Goal: Transaction & Acquisition: Purchase product/service

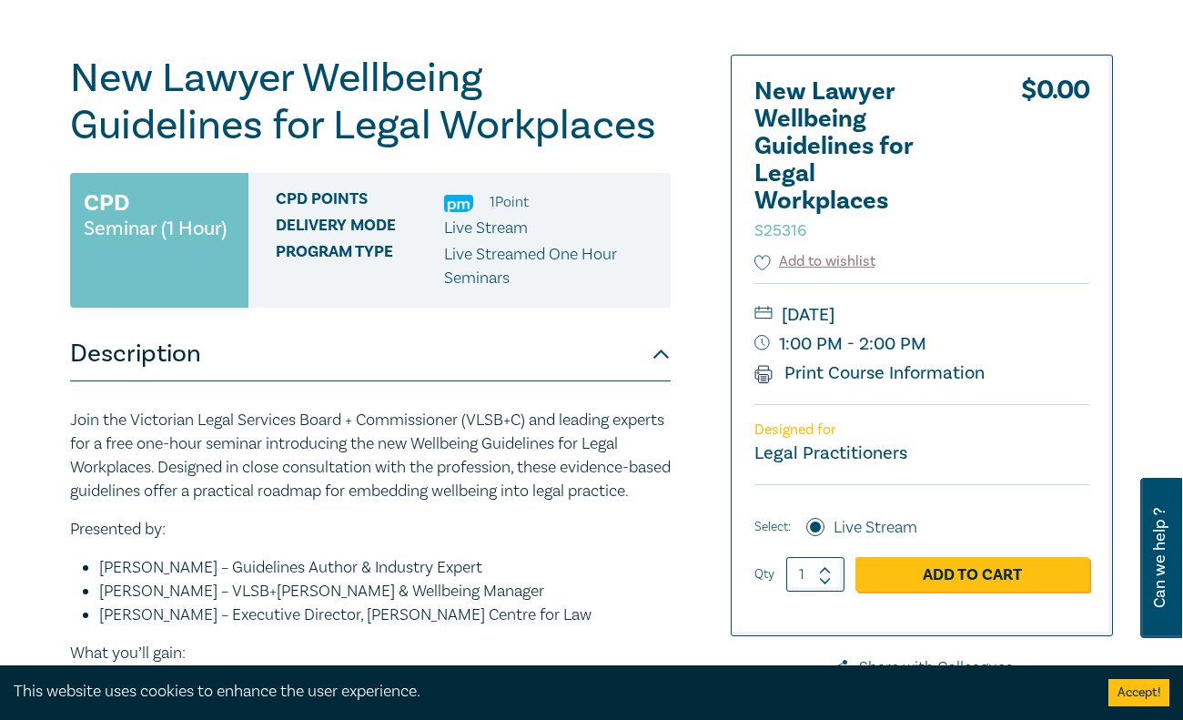
scroll to position [207, 0]
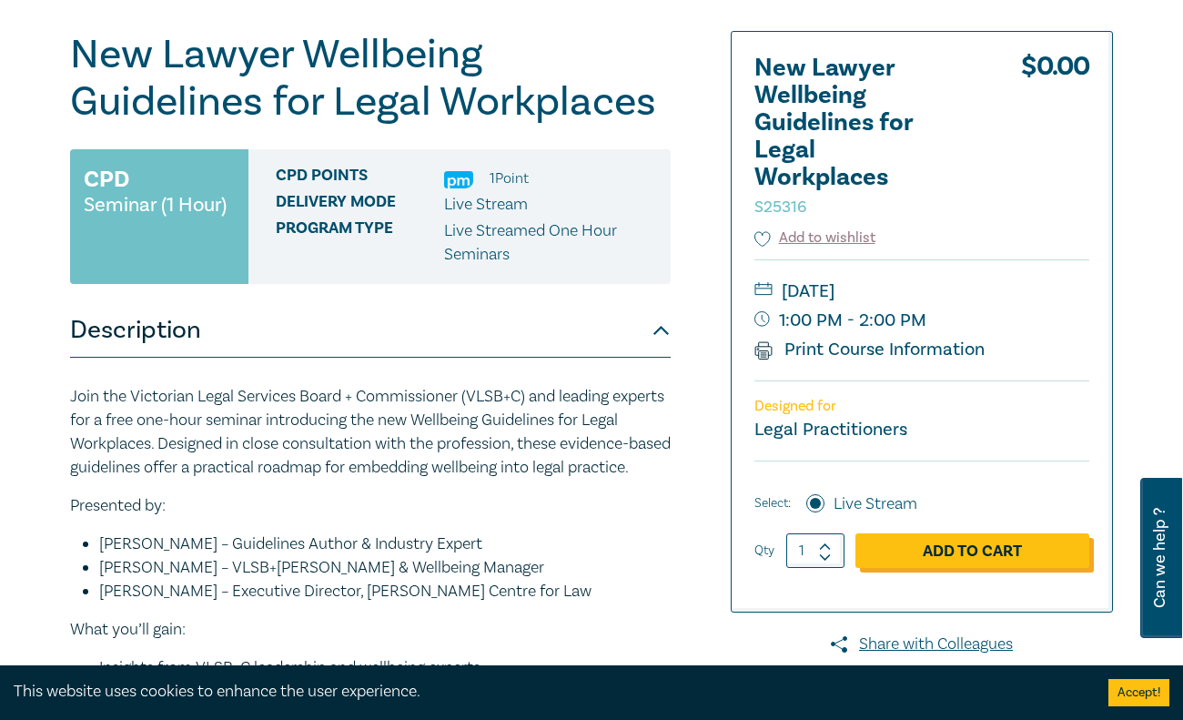
click at [929, 548] on link "Add to Cart" at bounding box center [972, 550] width 234 height 35
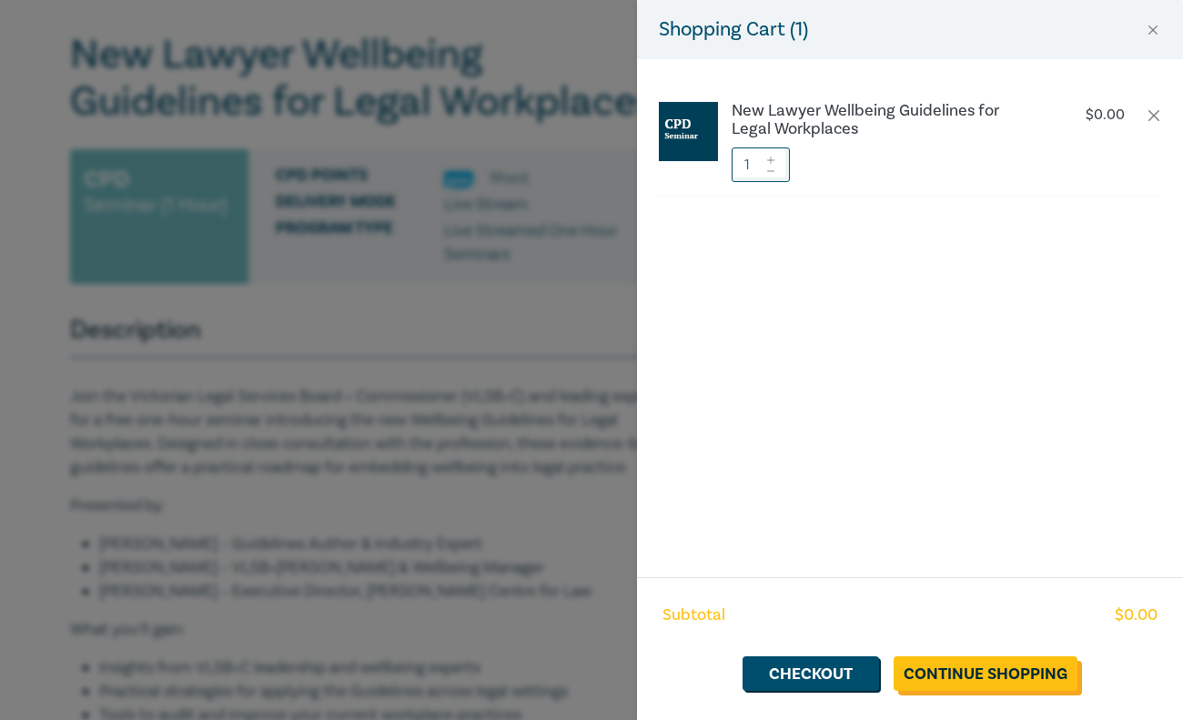
click at [965, 669] on link "Continue Shopping" at bounding box center [985, 673] width 184 height 35
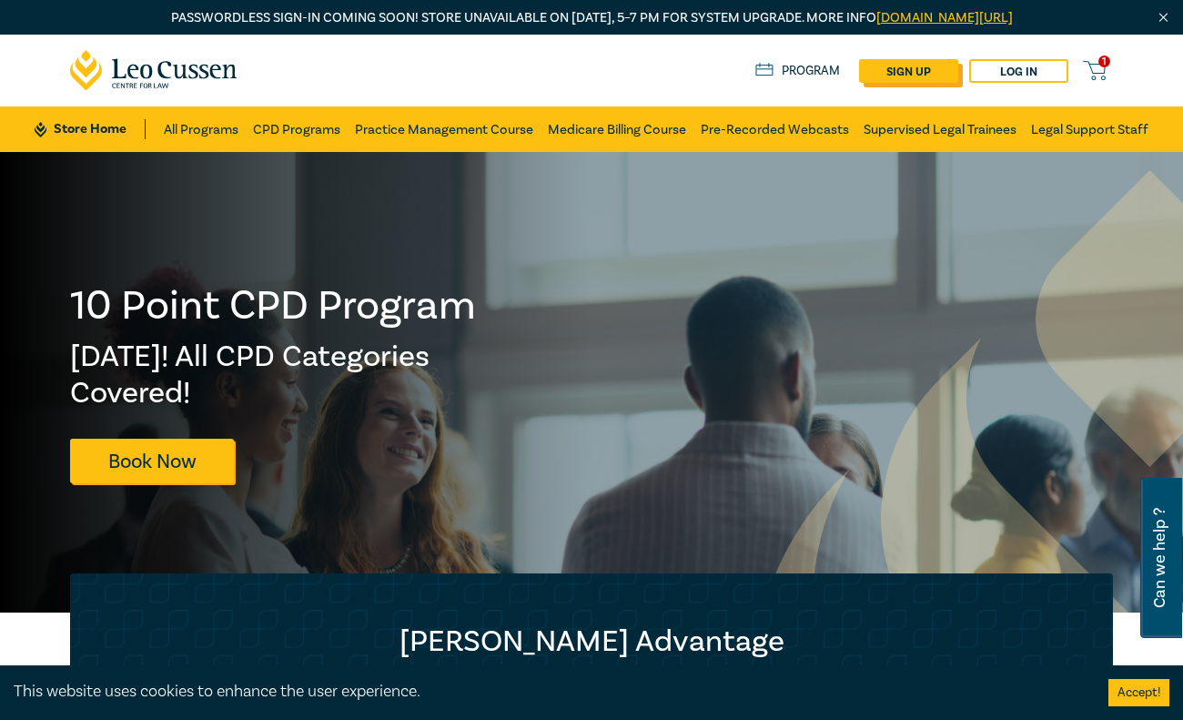
click at [909, 72] on link "sign up" at bounding box center [908, 71] width 99 height 24
select select "AU"
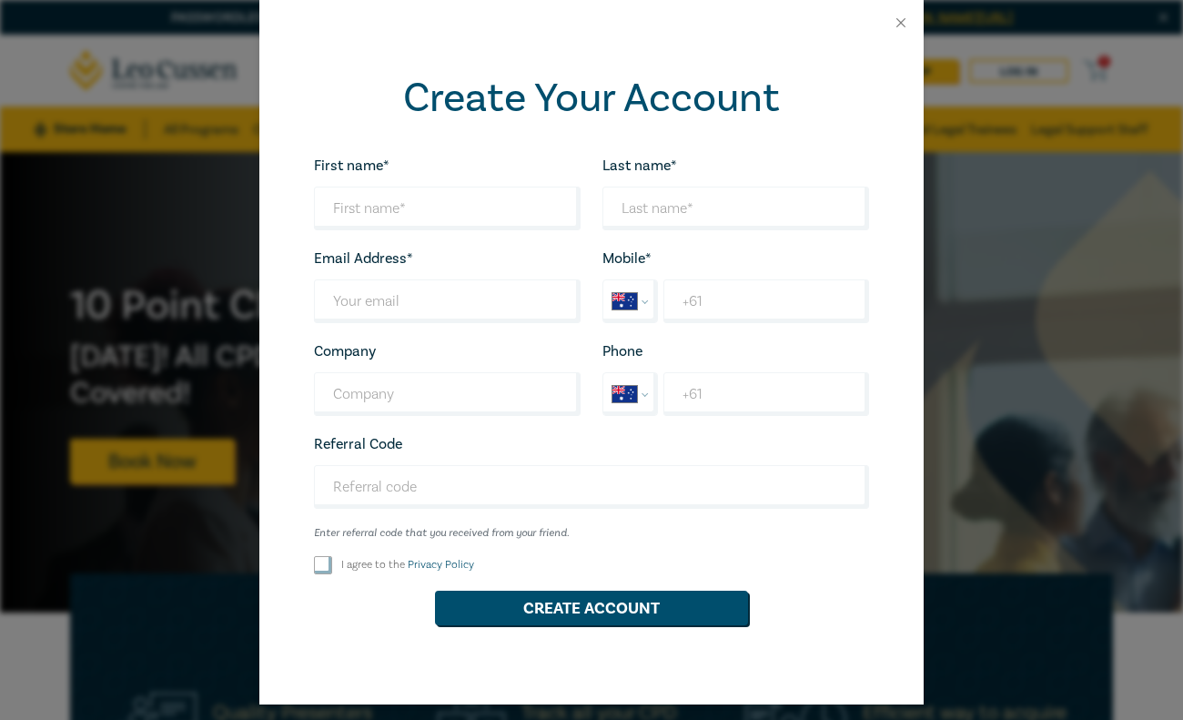
click at [1062, 160] on div "Create Your Account First name* Looks good! Last name* Looks good! Email Addres…" at bounding box center [591, 360] width 1183 height 720
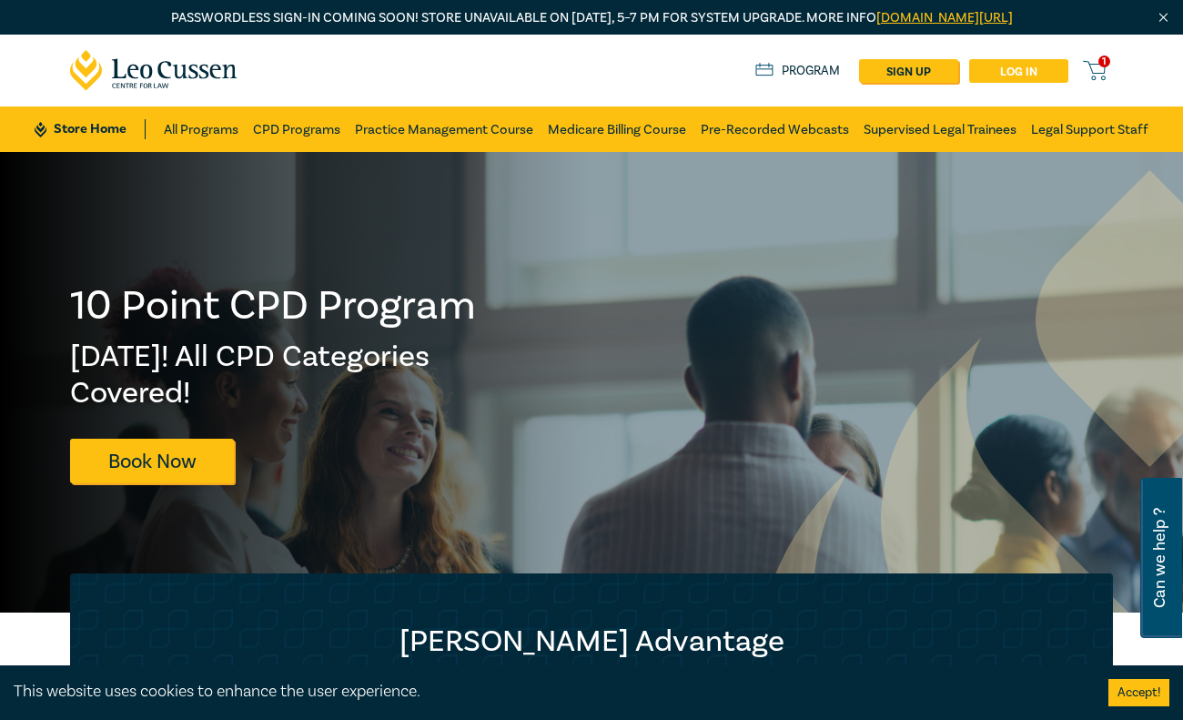
click at [1027, 71] on link "Log in" at bounding box center [1018, 71] width 99 height 24
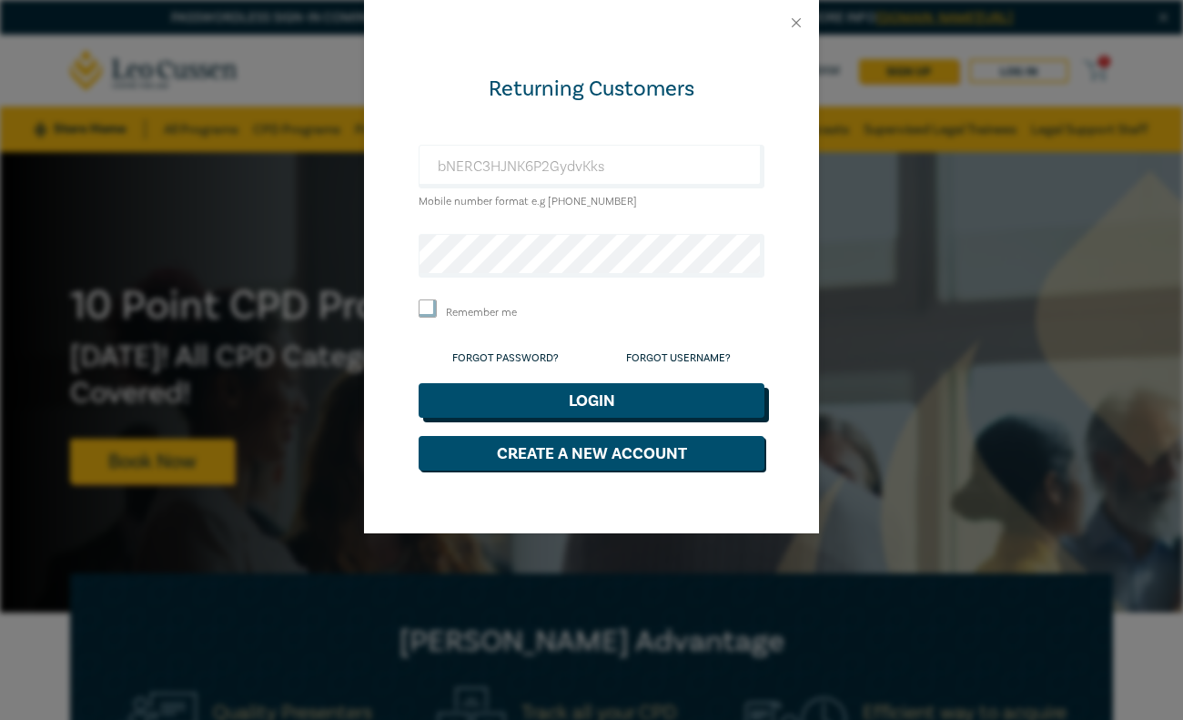
click at [567, 396] on button "Login" at bounding box center [591, 400] width 346 height 35
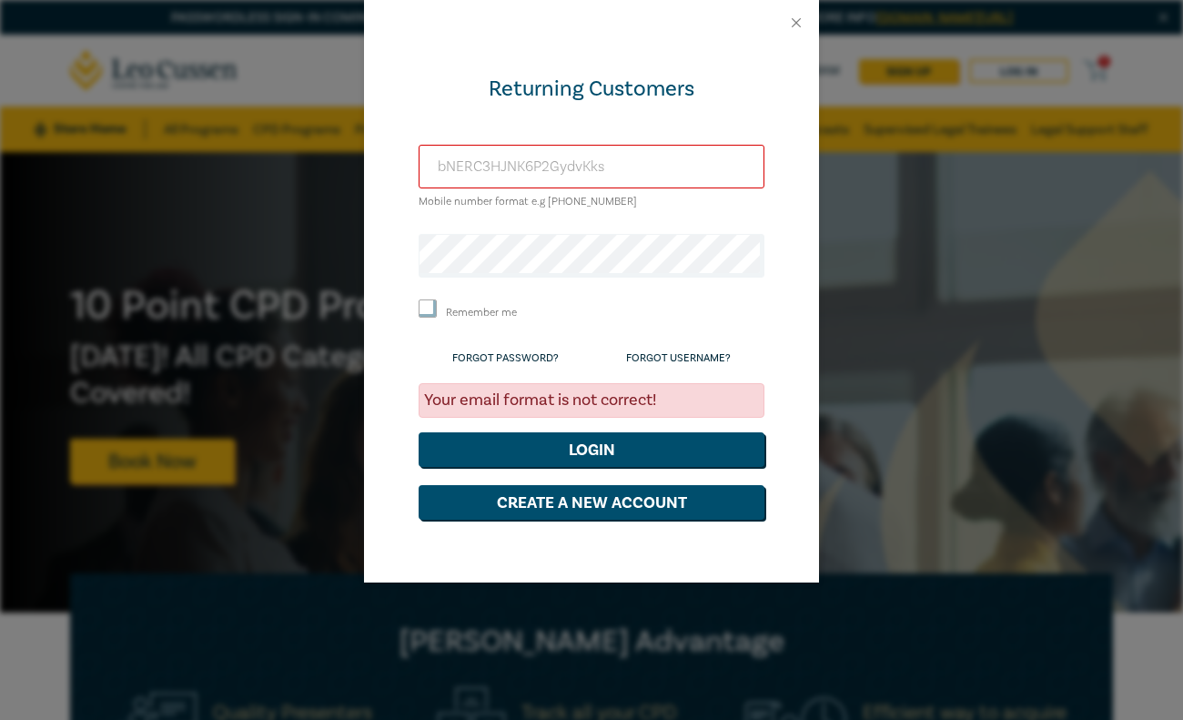
drag, startPoint x: 612, startPoint y: 165, endPoint x: 436, endPoint y: 166, distance: 176.5
click at [435, 166] on input "bNERC3HJNK6P2GydvKks" at bounding box center [591, 167] width 346 height 44
type input "[PERSON_NAME][EMAIL_ADDRESS][PERSON_NAME][DOMAIN_NAME]"
click at [566, 451] on button "Login" at bounding box center [591, 449] width 346 height 35
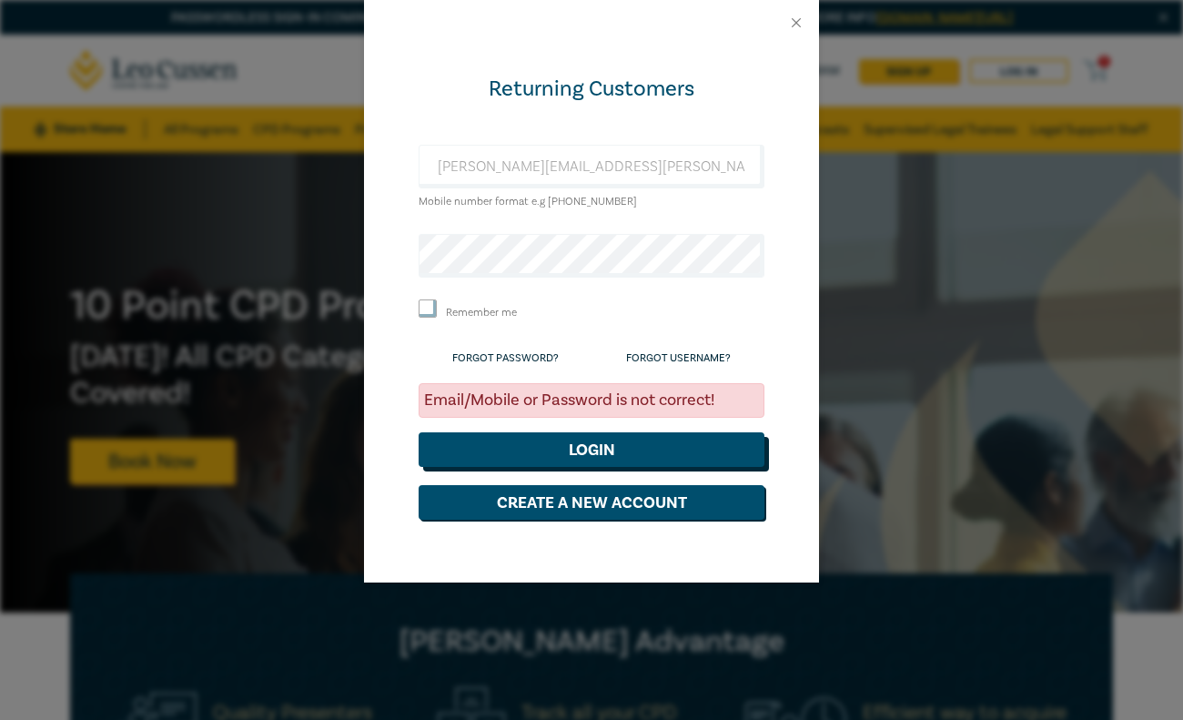
click at [544, 453] on button "Login" at bounding box center [591, 449] width 346 height 35
click at [521, 364] on li "Forgot Password?" at bounding box center [505, 357] width 106 height 24
click at [520, 355] on link "Forgot Password?" at bounding box center [505, 358] width 106 height 14
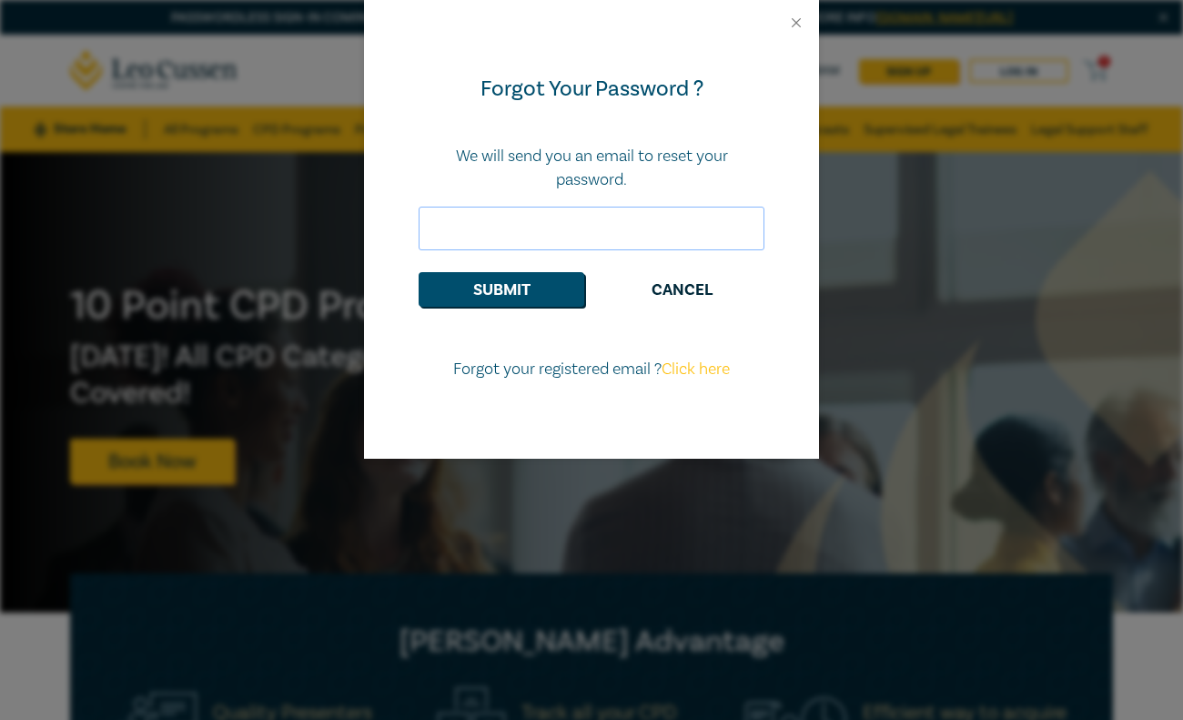
click at [517, 245] on input "email" at bounding box center [591, 229] width 346 height 44
type input "ange"
type input "[PERSON_NAME][EMAIL_ADDRESS][PERSON_NAME][DOMAIN_NAME]"
click at [530, 295] on button "Submit" at bounding box center [501, 289] width 166 height 35
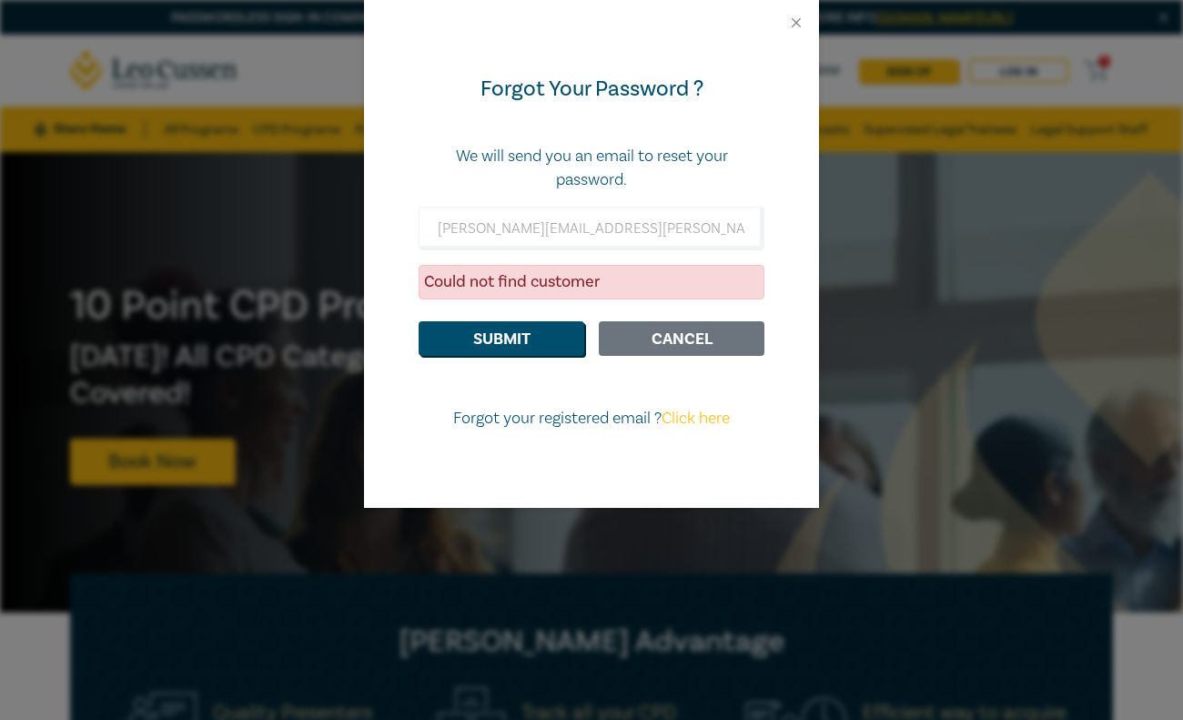
click at [675, 338] on button "Cancel" at bounding box center [682, 338] width 166 height 35
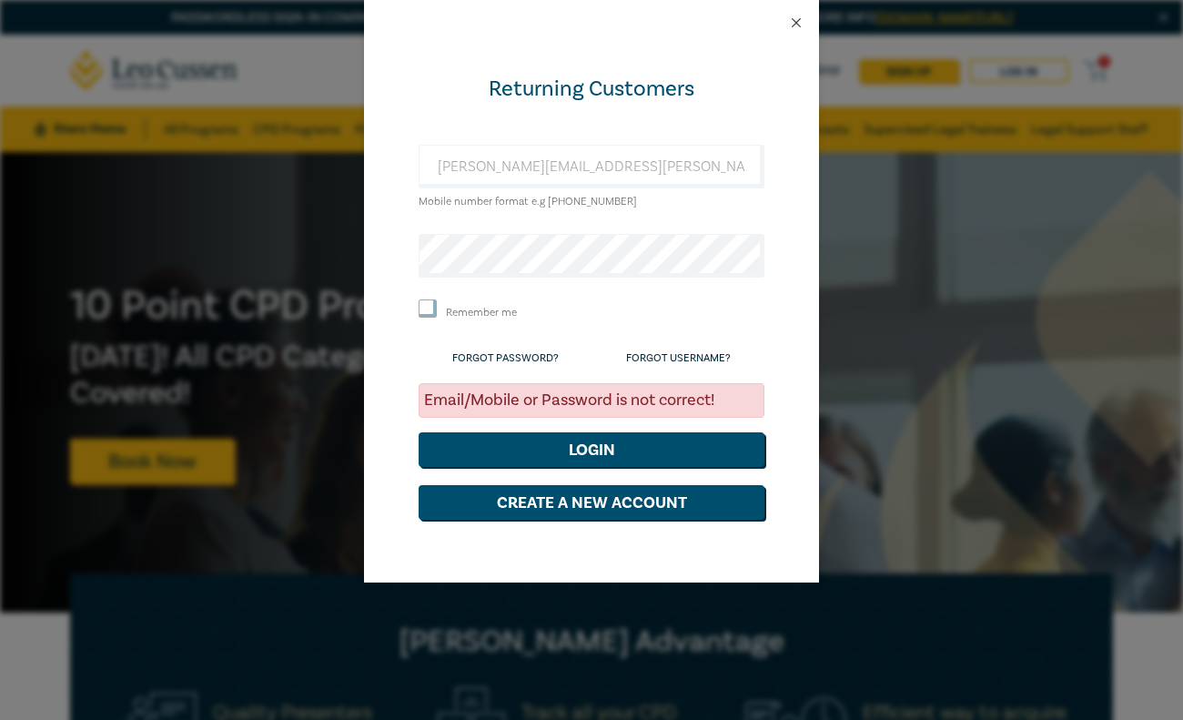
click at [794, 22] on button "Close" at bounding box center [796, 23] width 16 height 16
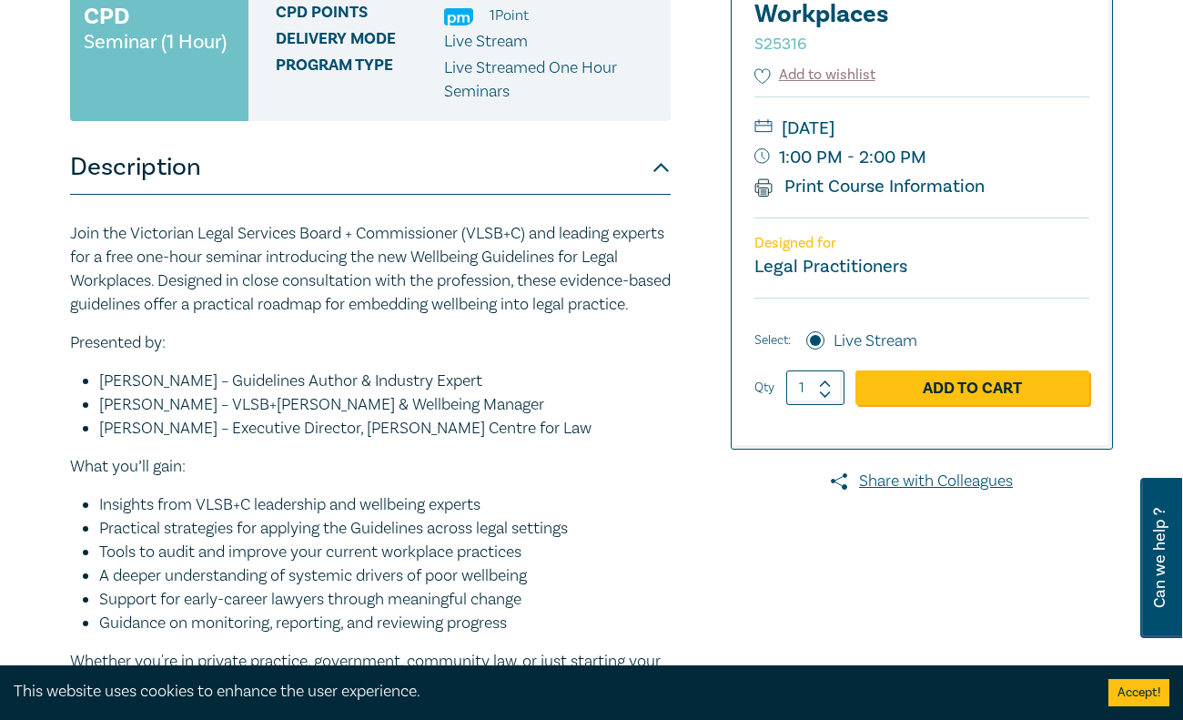
scroll to position [293, 0]
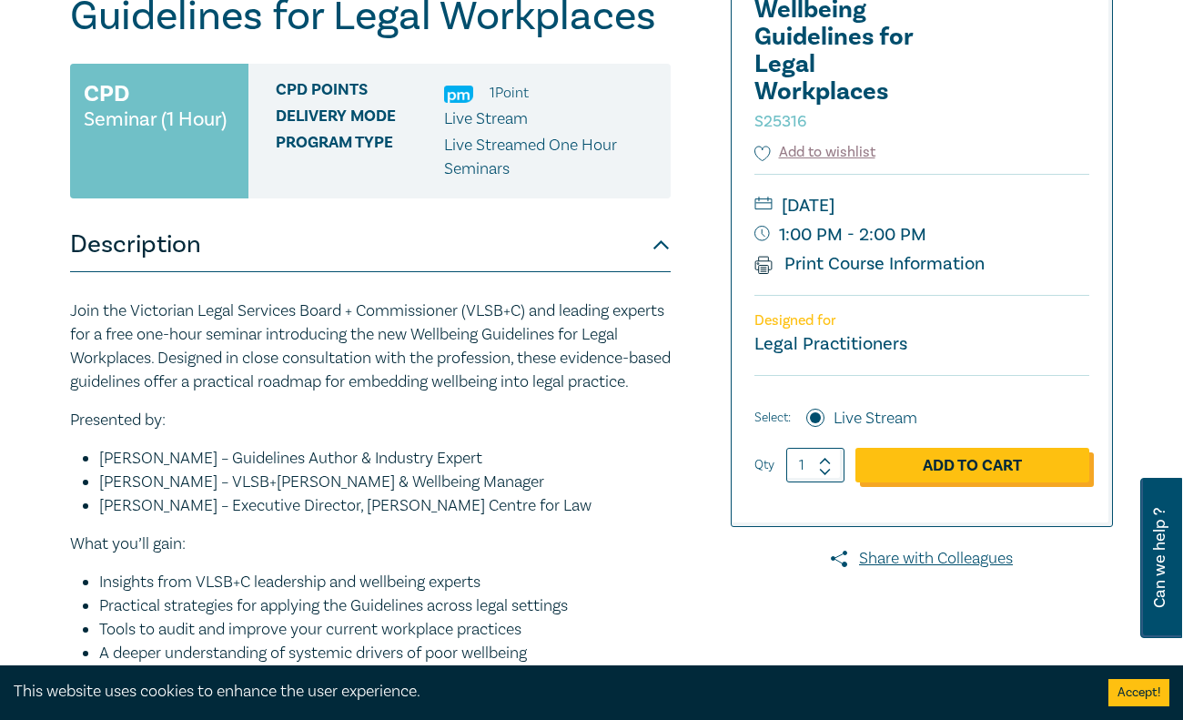
click at [916, 467] on link "Add to Cart" at bounding box center [972, 465] width 234 height 35
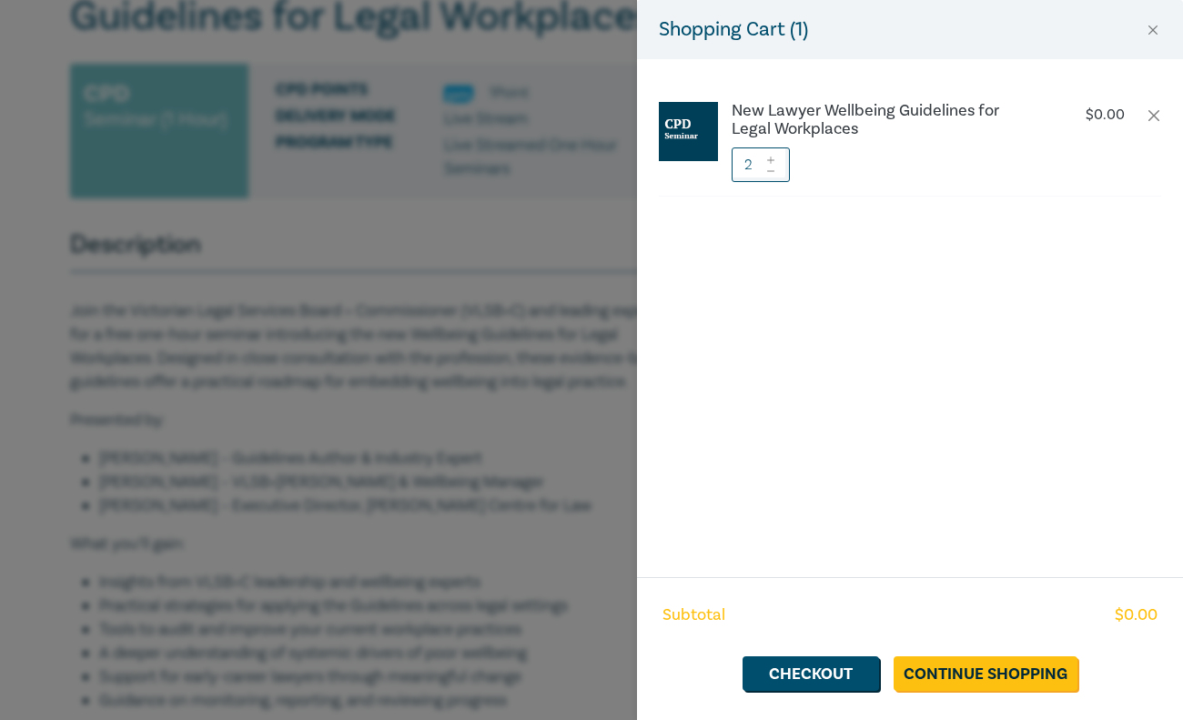
click at [773, 173] on icon at bounding box center [770, 170] width 13 height 7
click at [843, 670] on link "Checkout" at bounding box center [810, 673] width 136 height 35
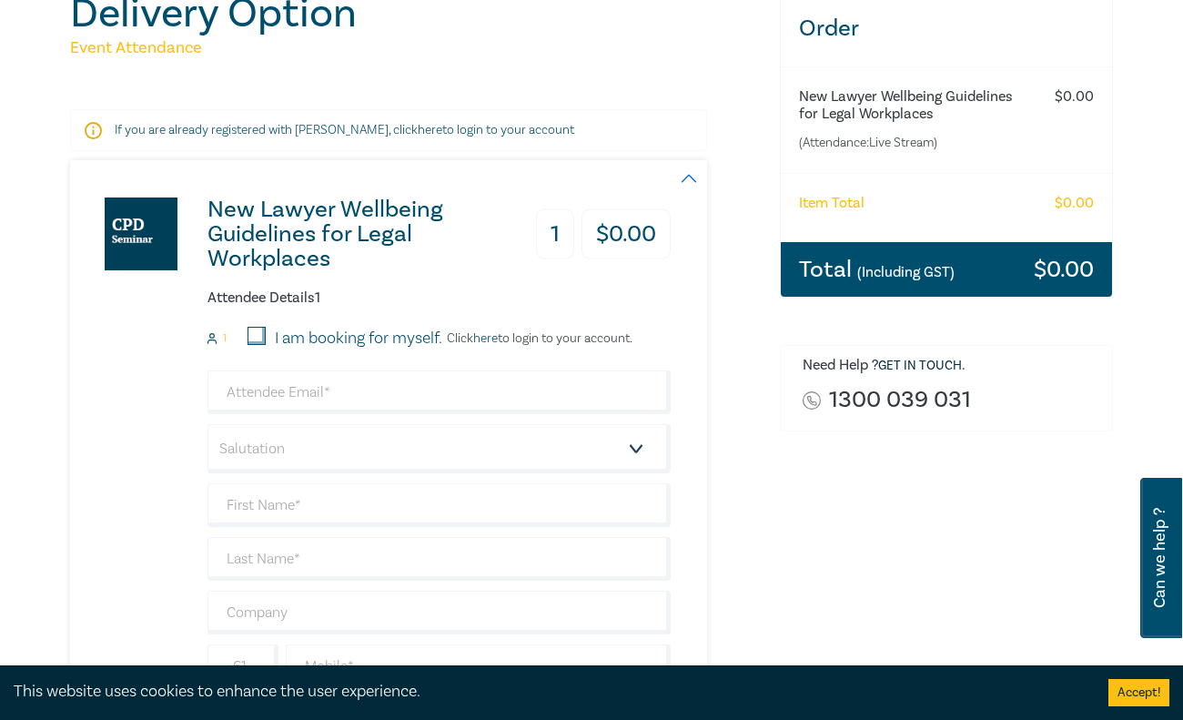
scroll to position [241, 0]
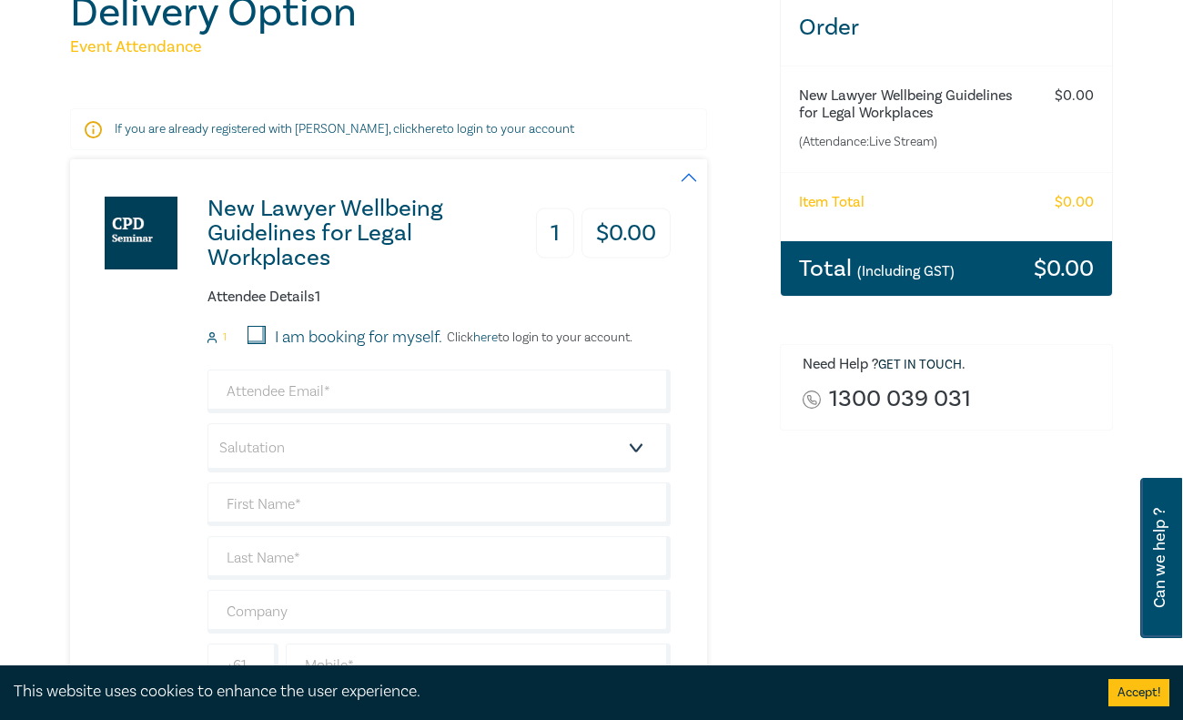
click at [260, 340] on input "I am booking for myself." at bounding box center [256, 335] width 18 height 18
checkbox input "true"
click at [254, 395] on input "email" at bounding box center [438, 391] width 463 height 44
type input "[PERSON_NAME][EMAIL_ADDRESS][PERSON_NAME][DOMAIN_NAME]"
select select "Mrs."
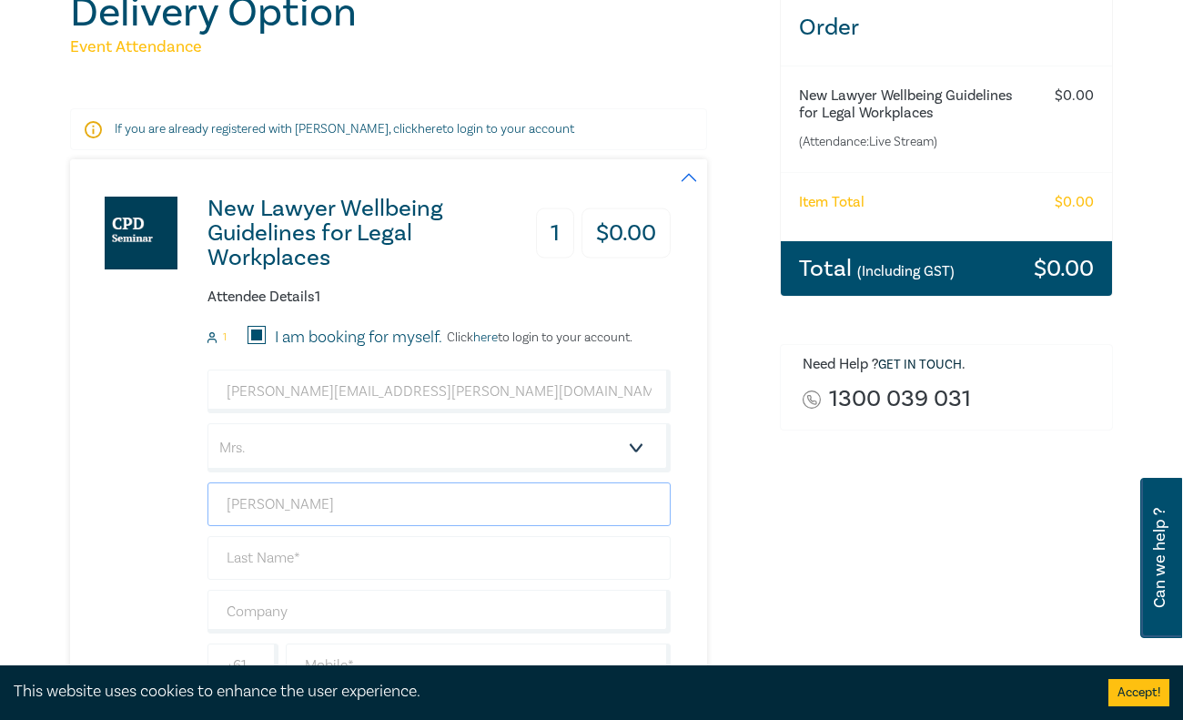
type input "[PERSON_NAME]"
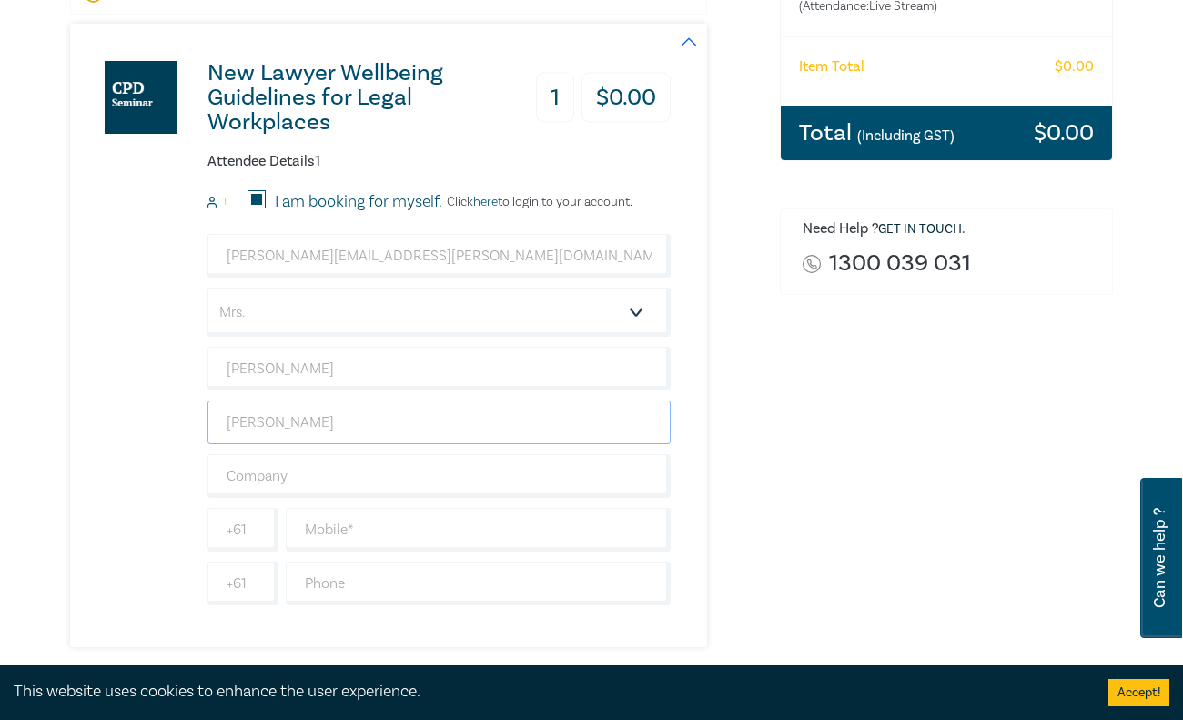
scroll to position [382, 0]
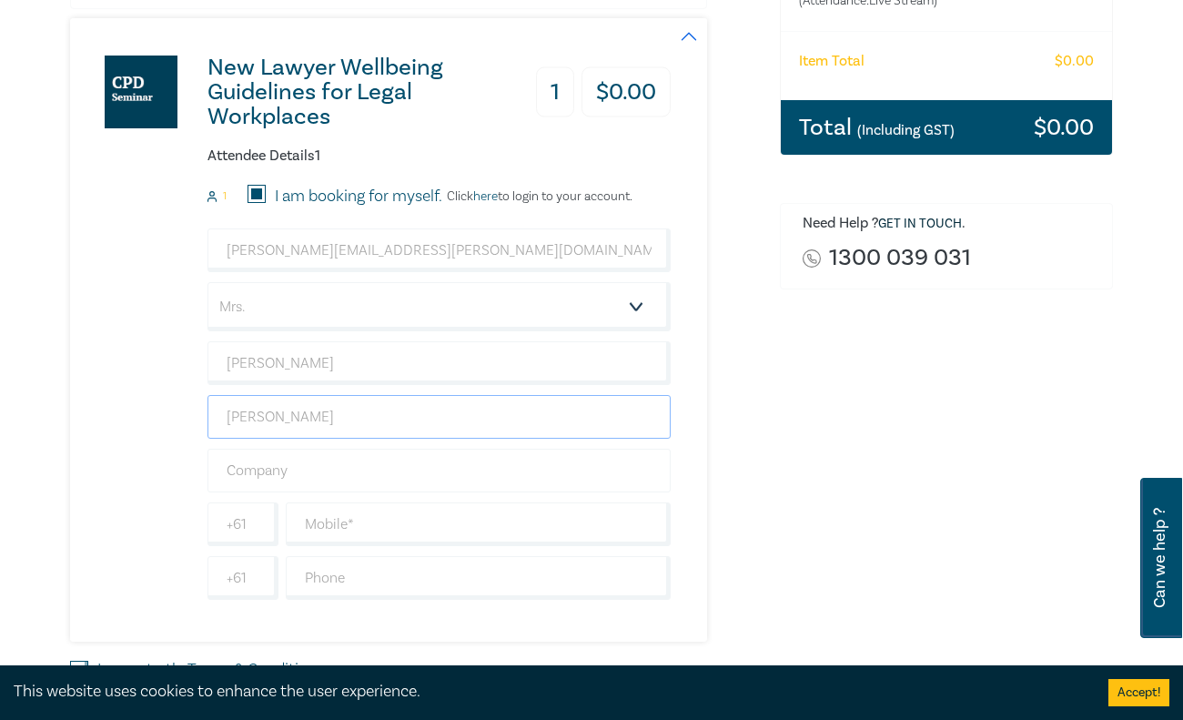
type input "[PERSON_NAME]"
type input "Greenfields"
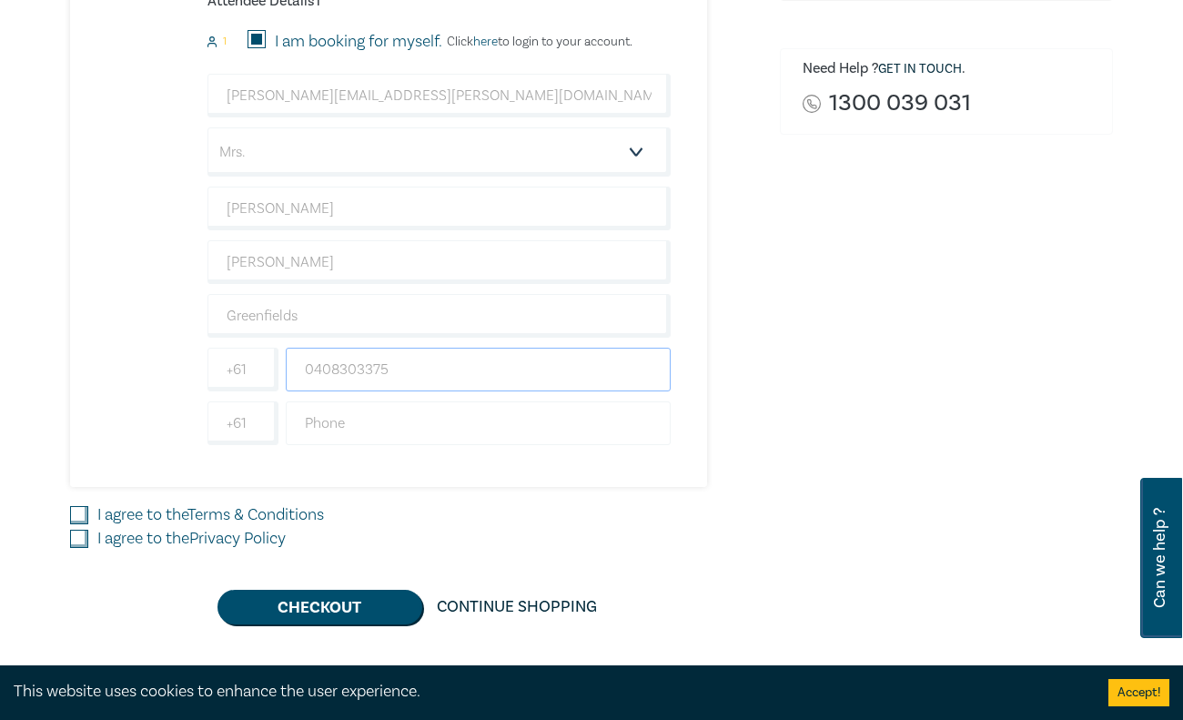
scroll to position [549, 0]
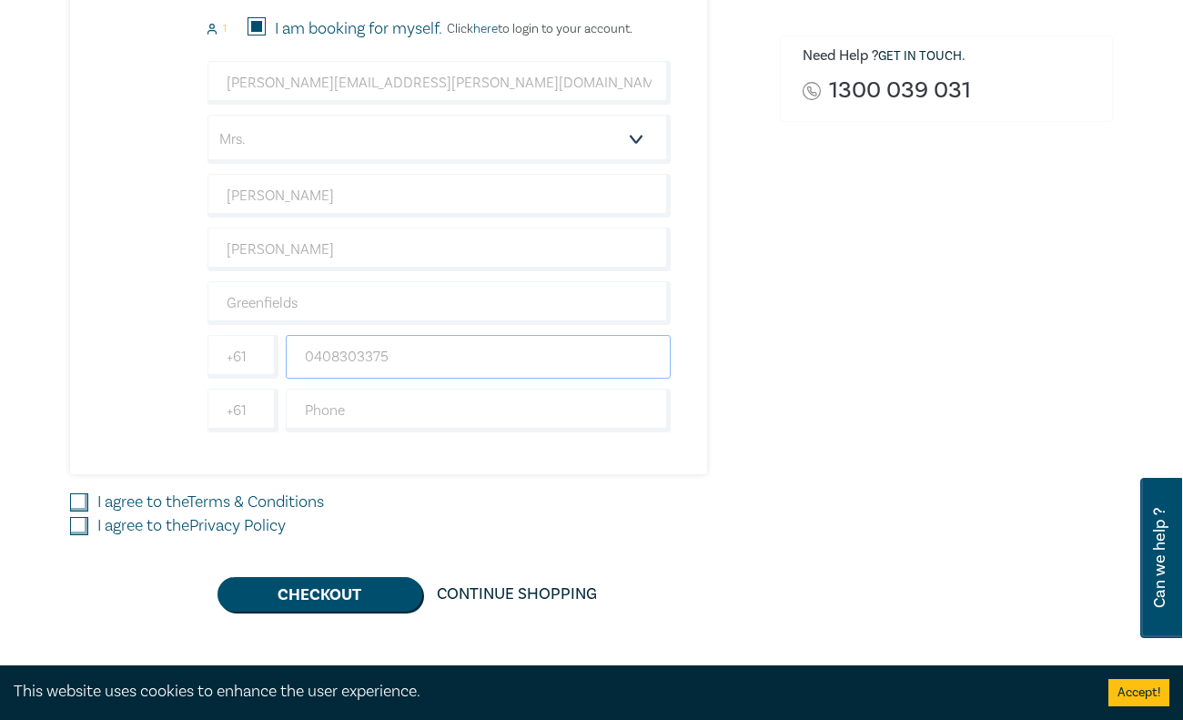
type input "0408303375"
click at [81, 498] on input "I agree to the Terms & Conditions" at bounding box center [79, 502] width 18 height 18
checkbox input "true"
click at [80, 525] on input "I agree to the Privacy Policy" at bounding box center [79, 526] width 18 height 18
checkbox input "true"
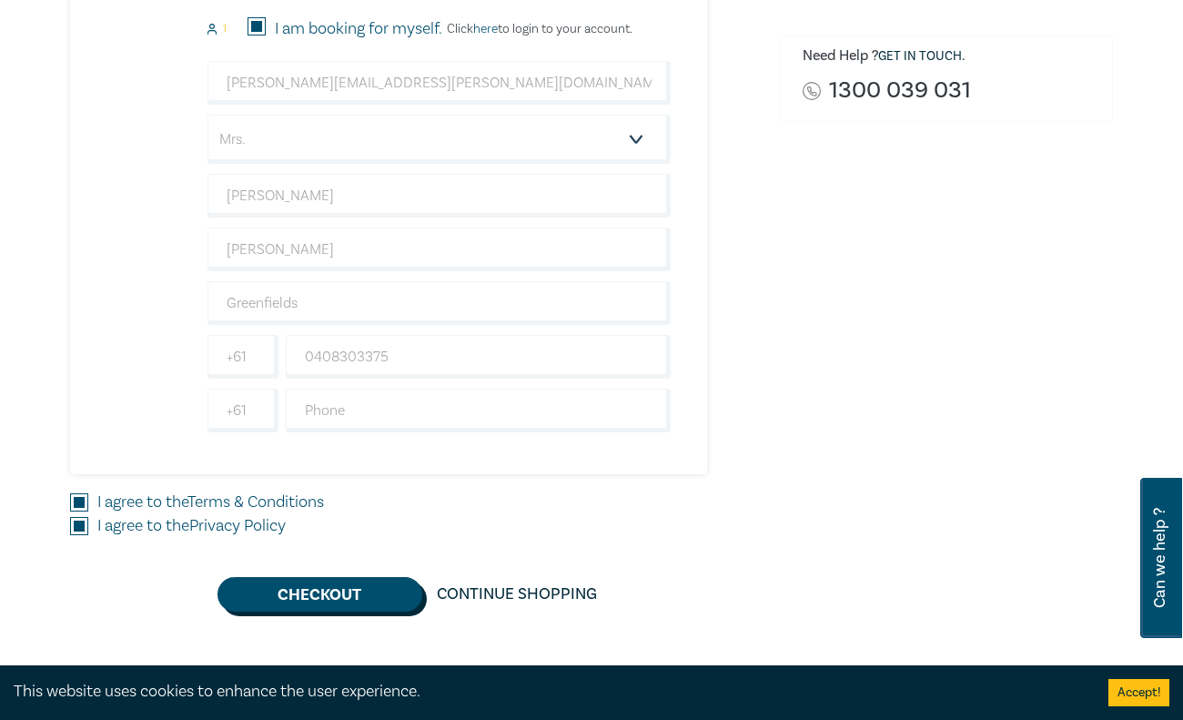
click at [390, 596] on button "Checkout" at bounding box center [319, 594] width 205 height 35
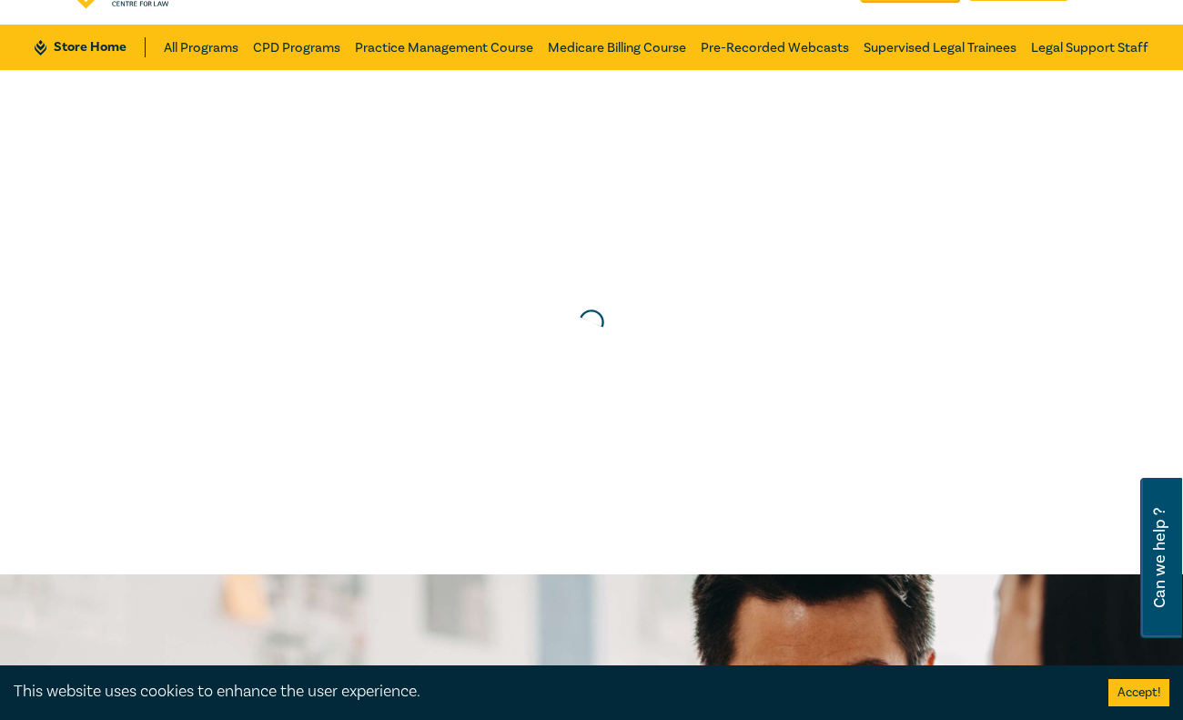
scroll to position [0, 0]
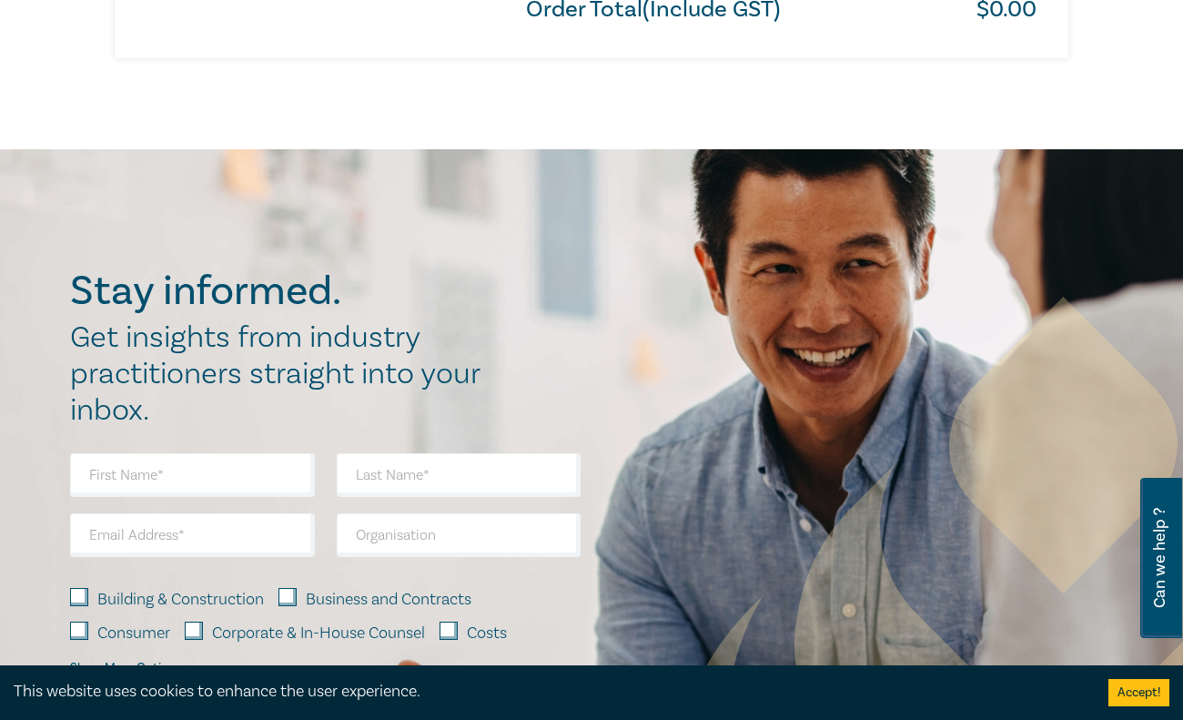
scroll to position [1474, 0]
